Goal: Task Accomplishment & Management: Complete application form

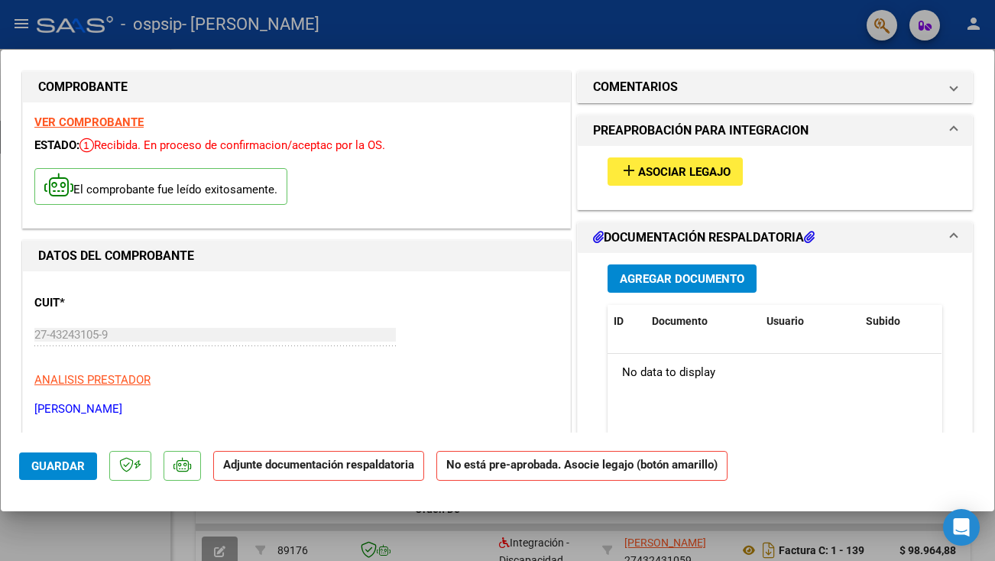
scroll to position [25, 0]
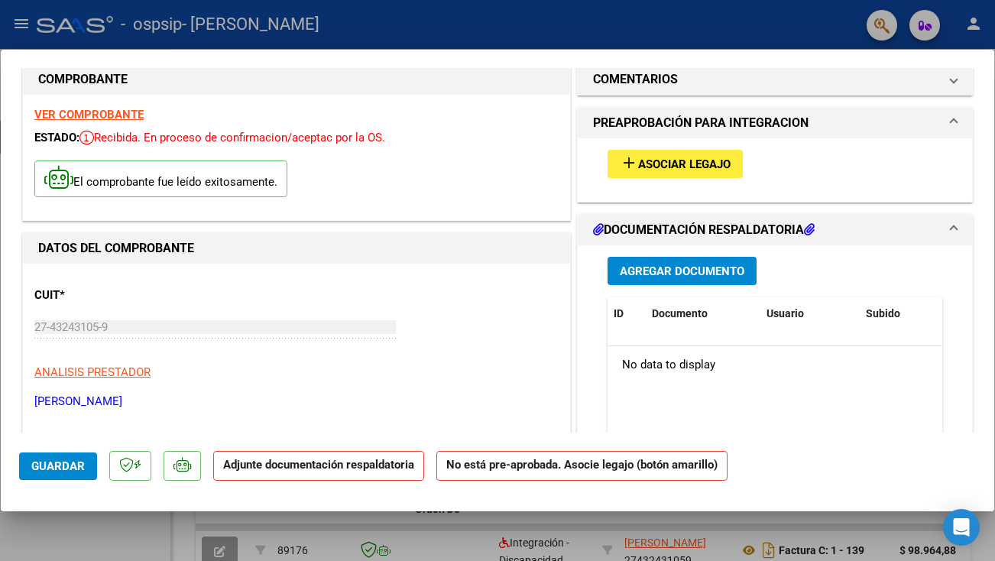
click at [647, 270] on span "Agregar Documento" at bounding box center [682, 271] width 125 height 14
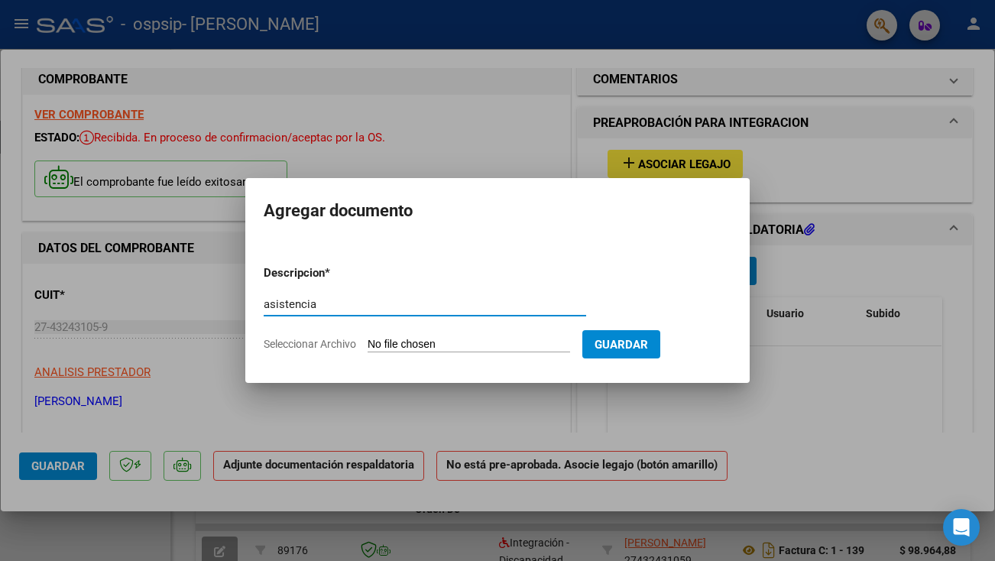
type input "asistencia"
click at [623, 352] on button "Guardar" at bounding box center [621, 344] width 78 height 28
click at [468, 348] on input "Seleccionar Archivo" at bounding box center [469, 345] width 202 height 15
click at [491, 345] on input "Seleccionar Archivo" at bounding box center [469, 345] width 202 height 15
type input "C:\fakepath\[PERSON_NAME] 9 firmas.pdf"
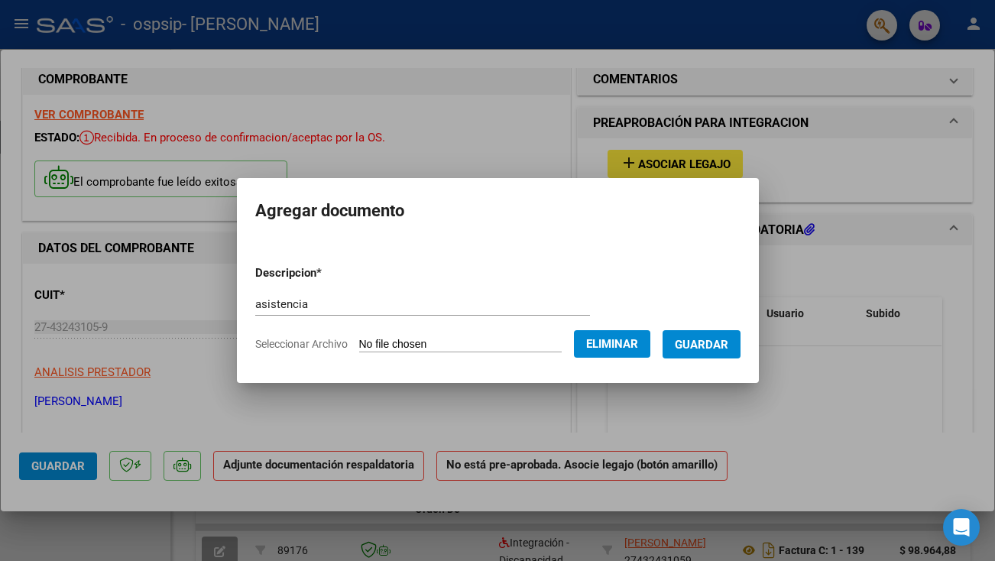
click at [705, 350] on span "Guardar" at bounding box center [701, 345] width 53 height 14
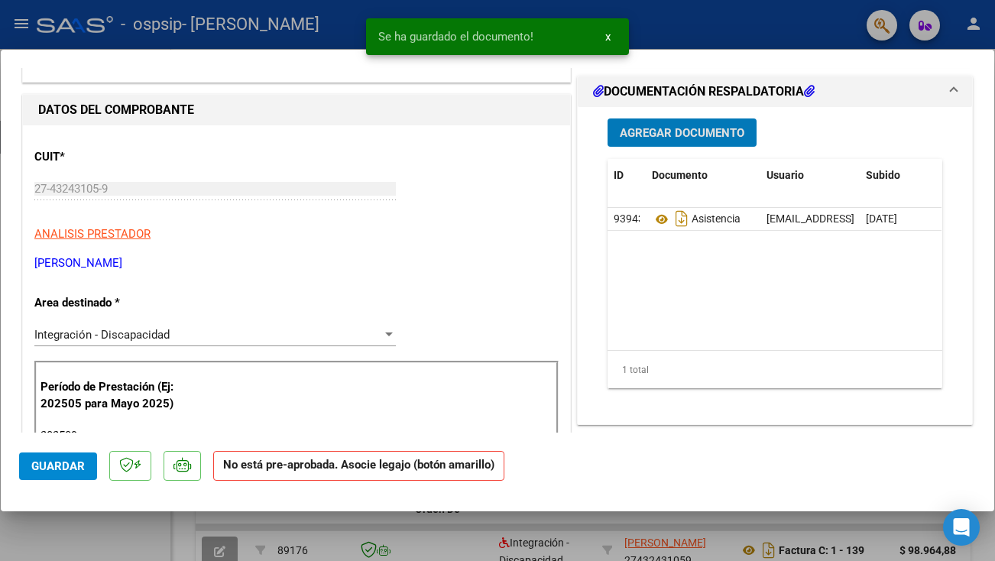
scroll to position [0, 0]
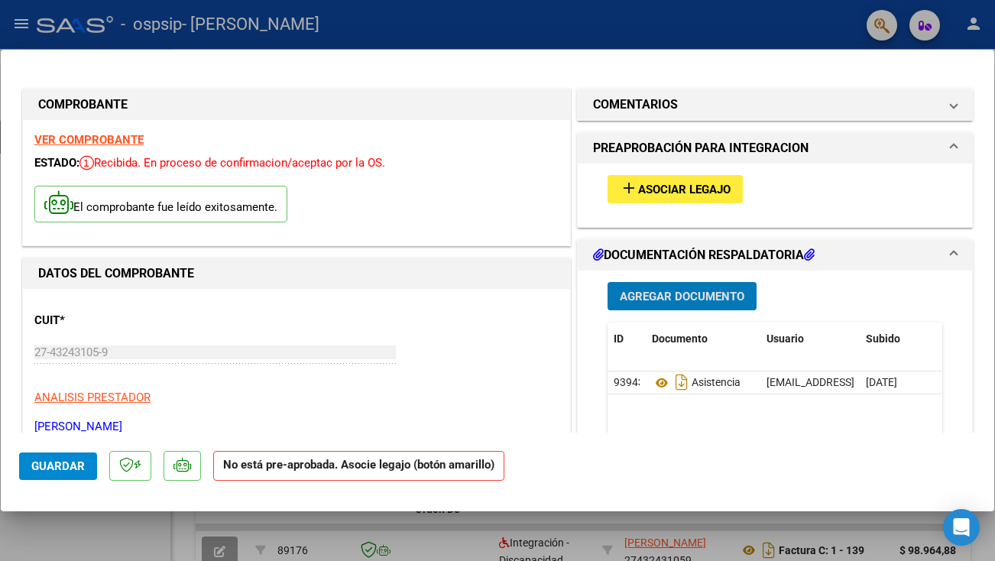
click at [43, 465] on span "Guardar" at bounding box center [57, 466] width 53 height 14
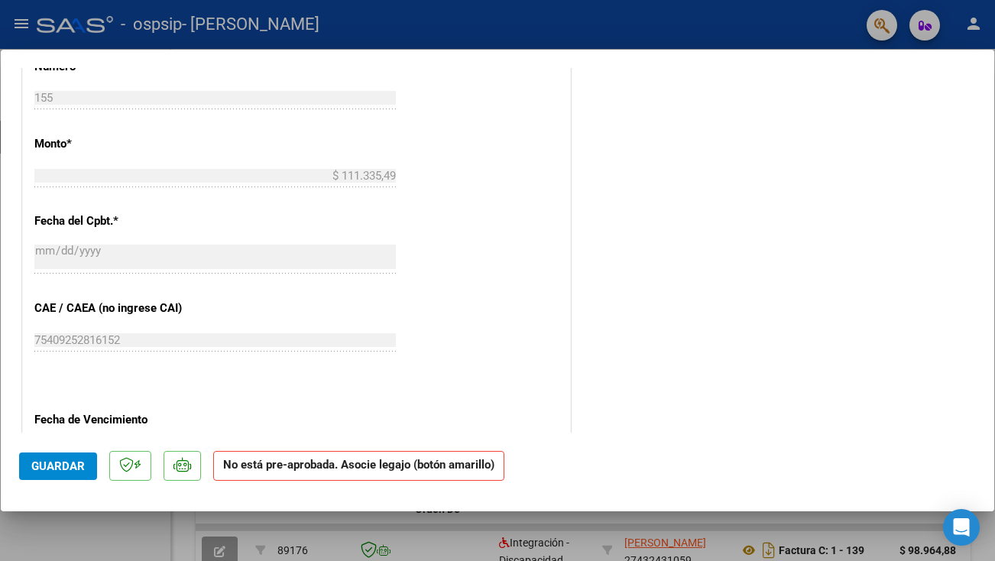
scroll to position [960, 0]
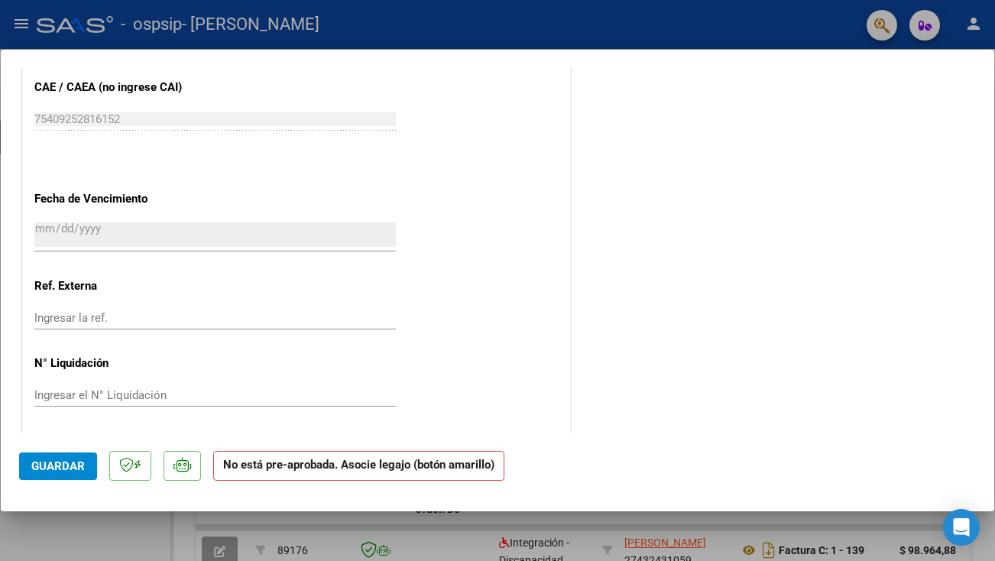
click at [57, 472] on button "Guardar" at bounding box center [58, 466] width 78 height 28
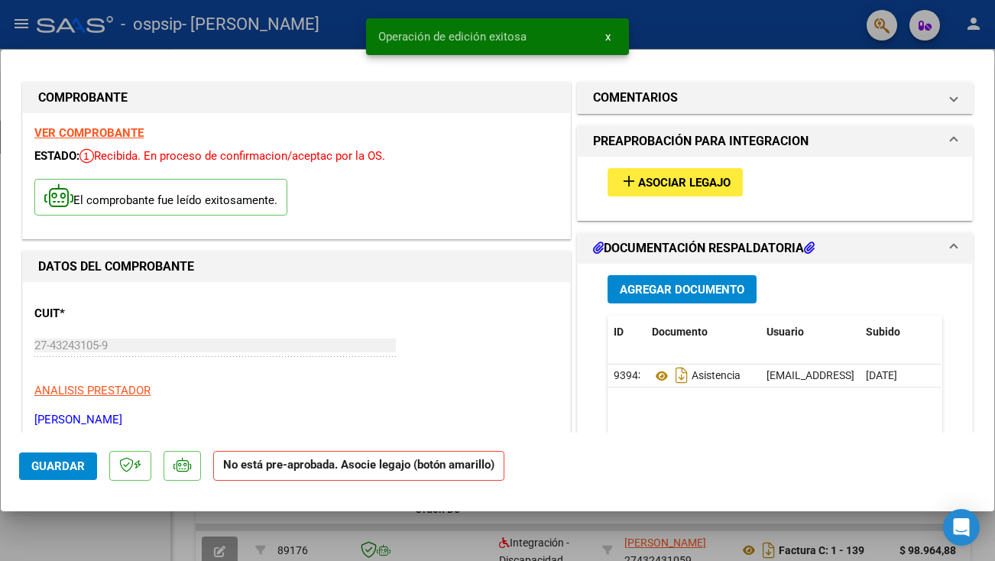
scroll to position [0, 0]
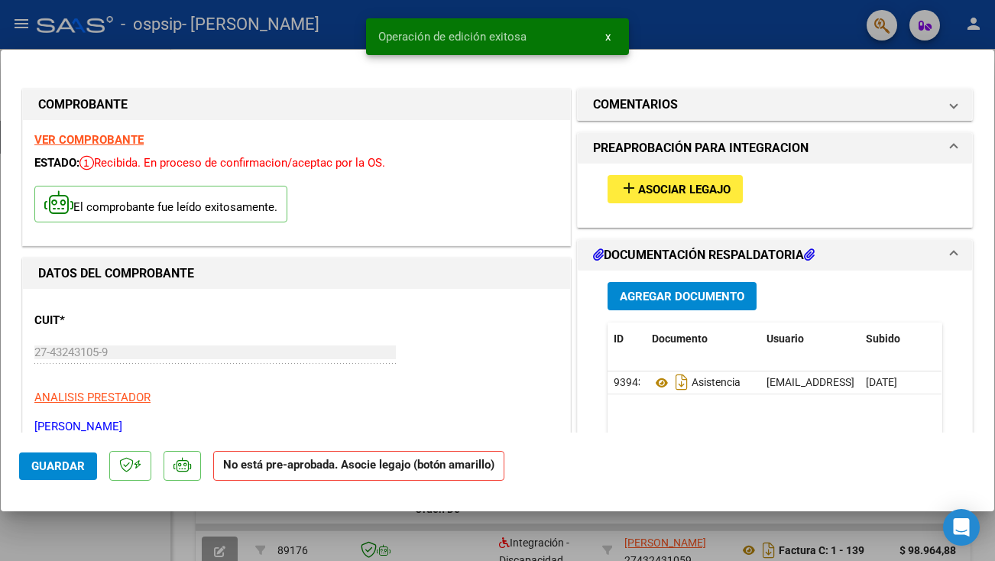
click at [79, 32] on div at bounding box center [497, 280] width 995 height 561
type input "$ 0,00"
